Goal: Information Seeking & Learning: Learn about a topic

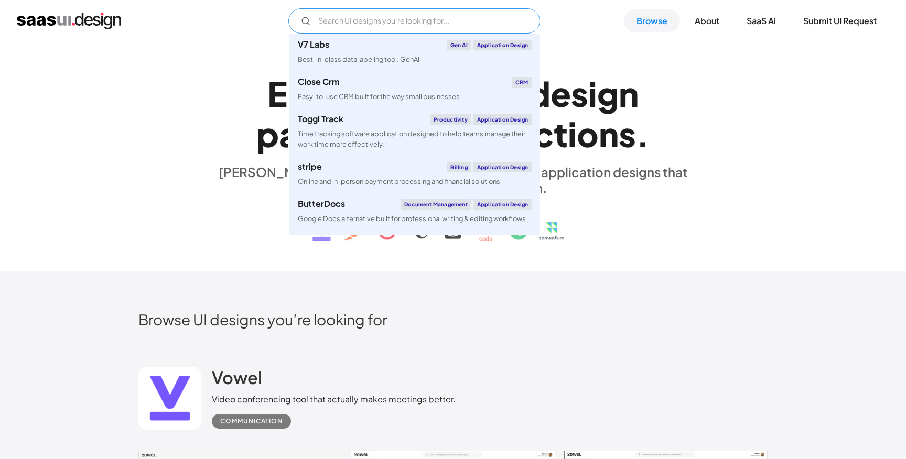
click at [373, 29] on input "Email Form" at bounding box center [414, 20] width 252 height 25
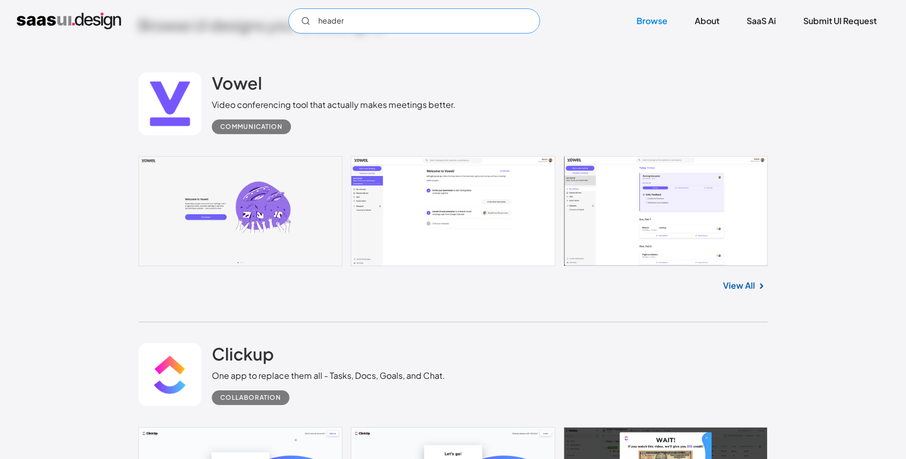
scroll to position [298, 0]
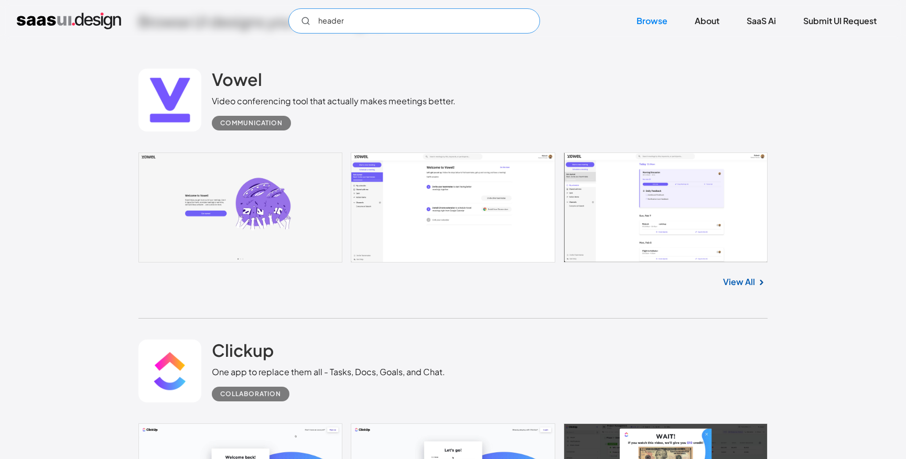
type input "header"
click at [410, 192] on link at bounding box center [452, 208] width 629 height 111
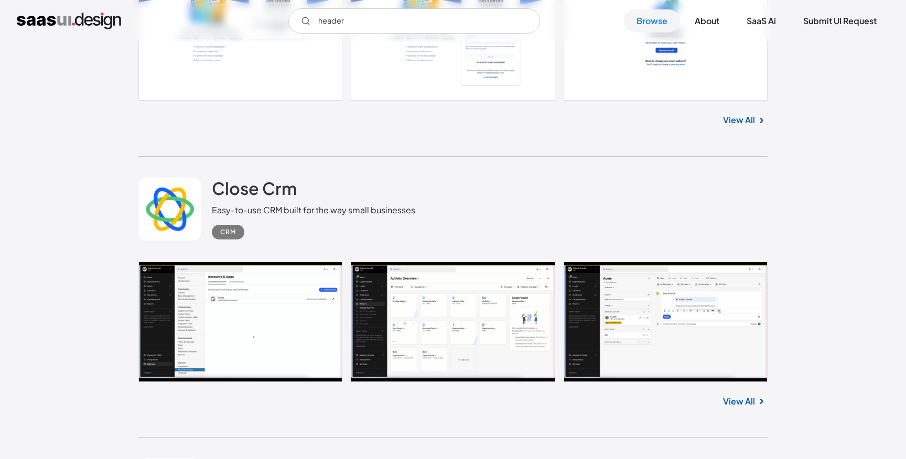
scroll to position [3263, 0]
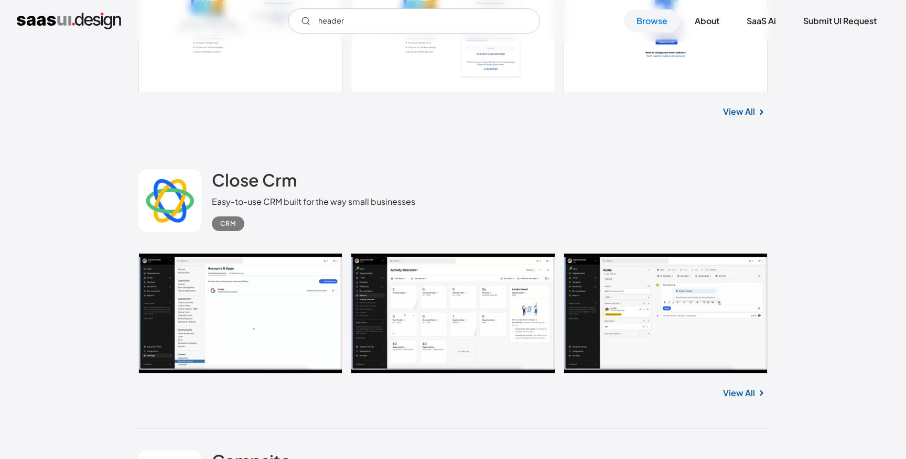
click at [257, 301] on link at bounding box center [452, 313] width 629 height 121
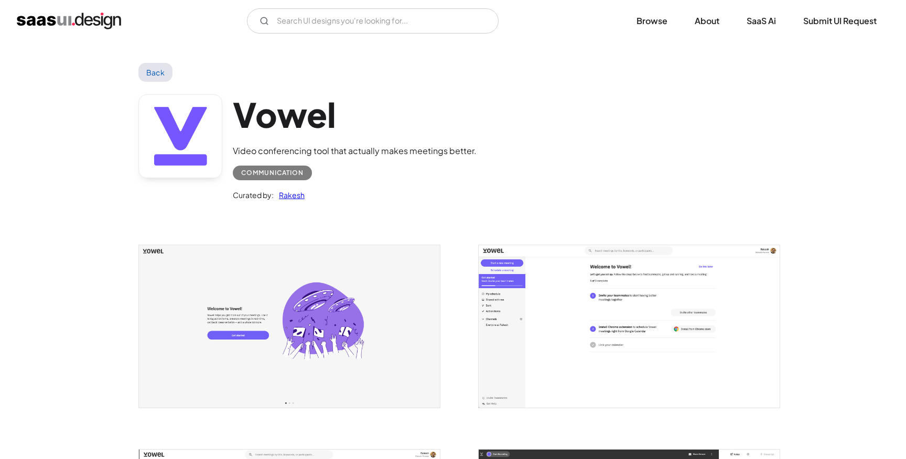
click at [160, 70] on link "Back" at bounding box center [155, 72] width 34 height 19
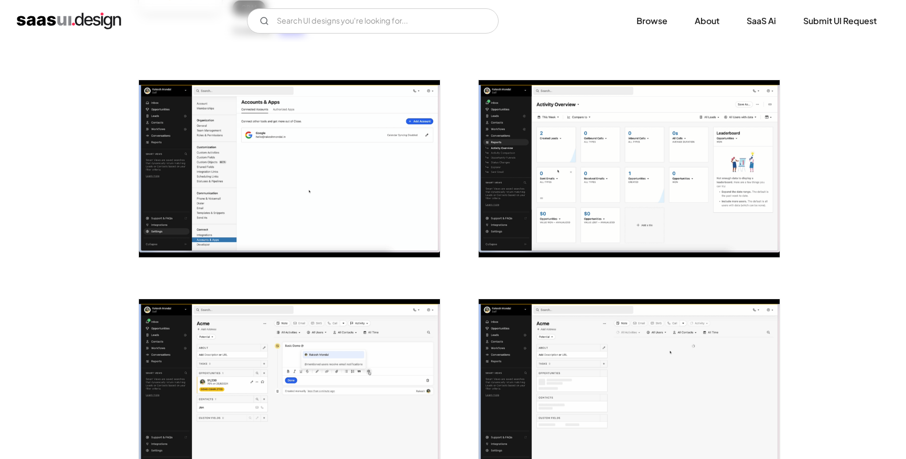
scroll to position [183, 0]
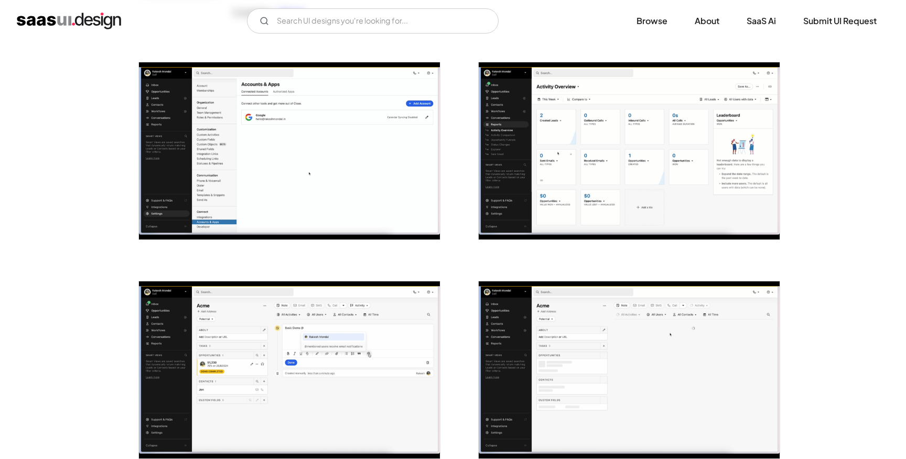
click at [271, 174] on img "open lightbox" at bounding box center [289, 150] width 301 height 177
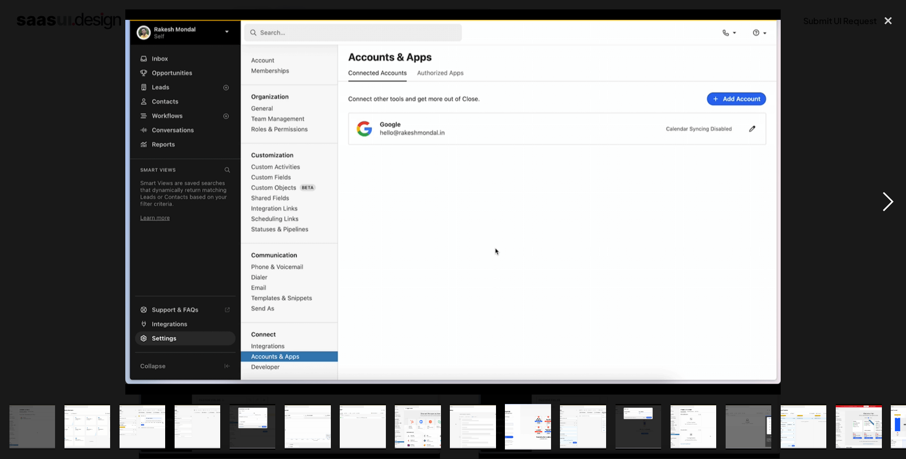
click at [892, 205] on div "next image" at bounding box center [888, 202] width 36 height 386
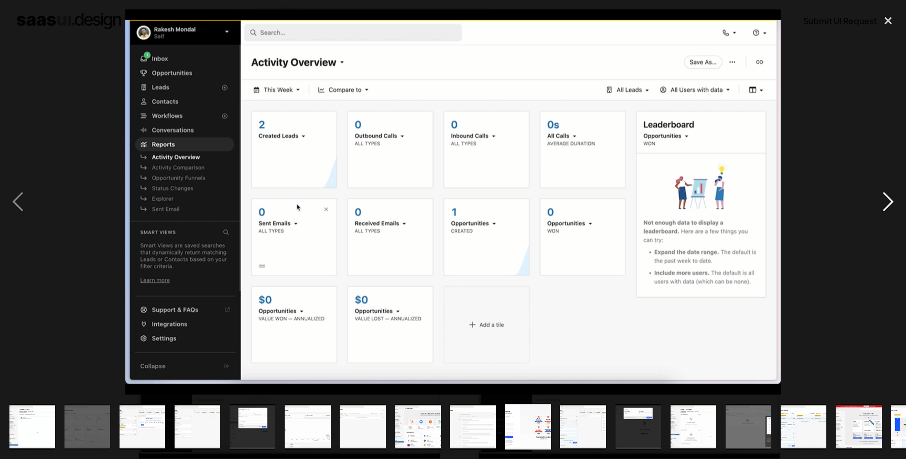
click at [892, 203] on div "next image" at bounding box center [888, 202] width 36 height 386
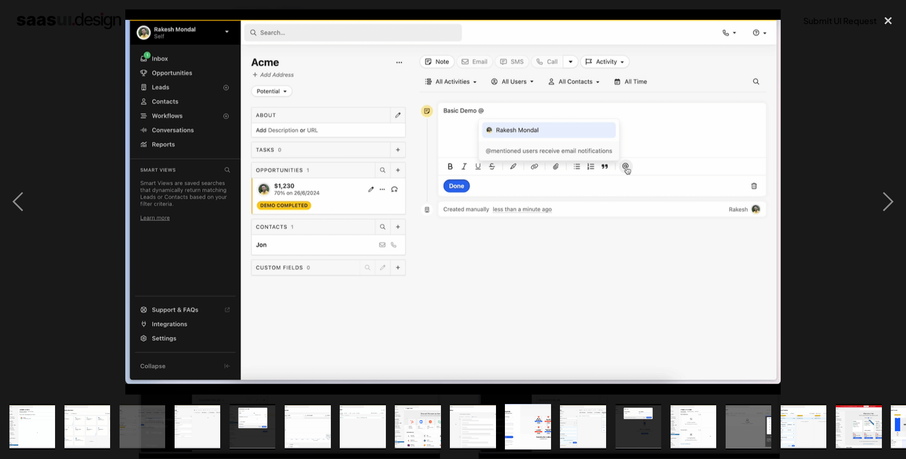
click at [58, 183] on div at bounding box center [453, 202] width 906 height 386
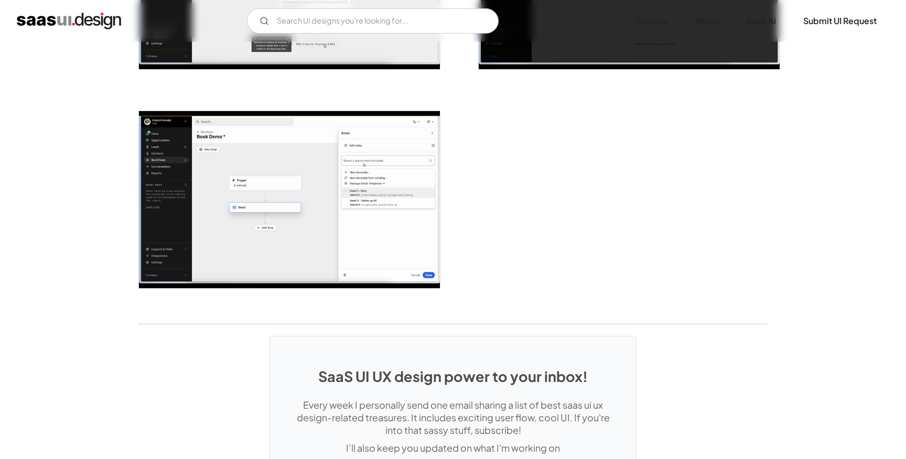
scroll to position [2543, 0]
click at [231, 165] on img "open lightbox" at bounding box center [289, 199] width 301 height 177
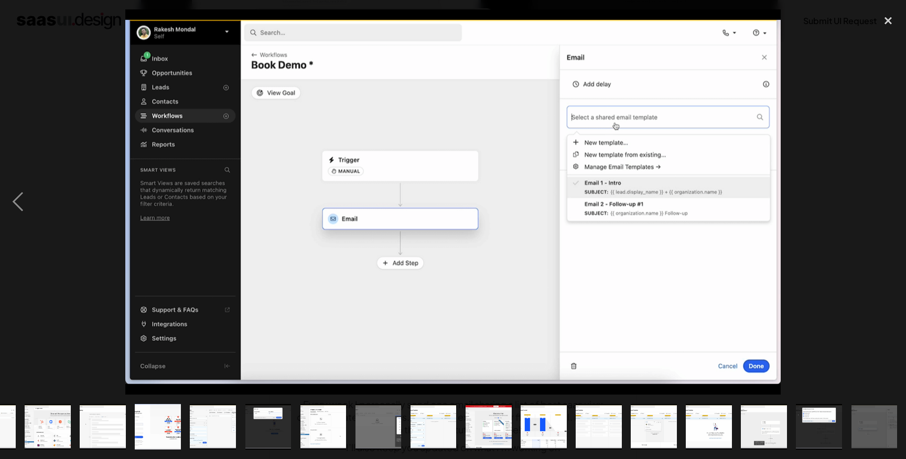
scroll to position [0, 371]
click at [888, 20] on div "close lightbox" at bounding box center [888, 20] width 36 height 23
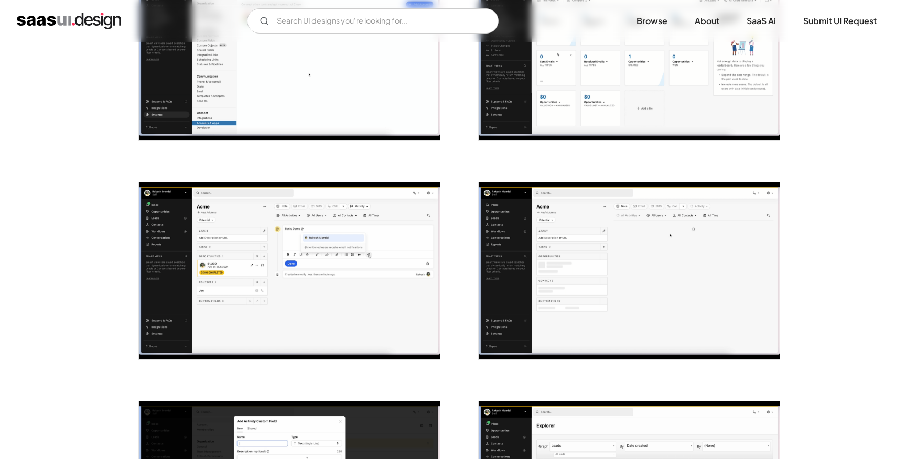
scroll to position [0, 0]
